Goal: Information Seeking & Learning: Learn about a topic

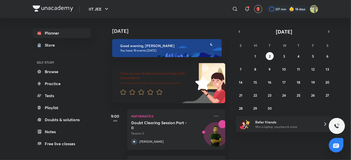
scroll to position [294, 0]
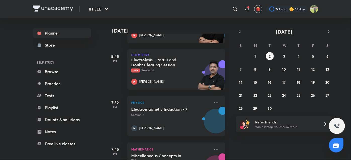
scroll to position [417, 0]
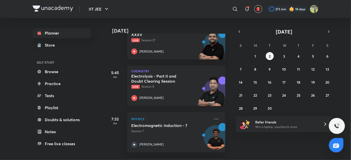
click at [159, 87] on p "Live Session 8" at bounding box center [170, 87] width 79 height 5
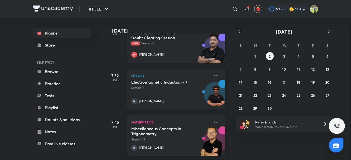
scroll to position [464, 0]
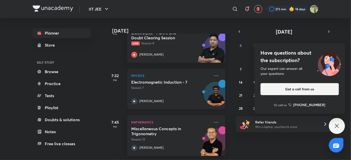
click at [152, 86] on p "Session 7" at bounding box center [170, 88] width 79 height 5
click at [148, 53] on p "[PERSON_NAME]" at bounding box center [151, 55] width 24 height 5
click at [157, 58] on div "Chemistry Electrolysis - Part II and Doubt Clearing Session Live Session 8 Brij…" at bounding box center [176, 42] width 98 height 41
